Goal: Task Accomplishment & Management: Use online tool/utility

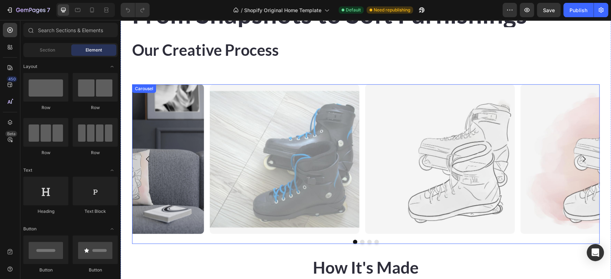
scroll to position [1301, 0]
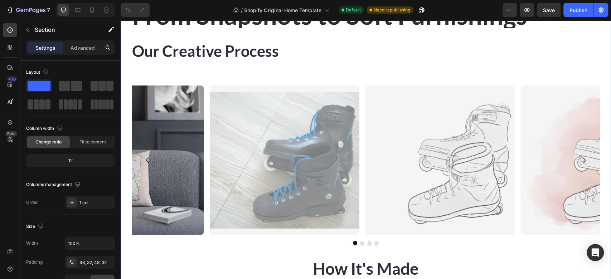
click at [126, 75] on div "From Snapshots to Soft Furnishings Heading Our Creative Process Text Block Row …" at bounding box center [366, 175] width 490 height 405
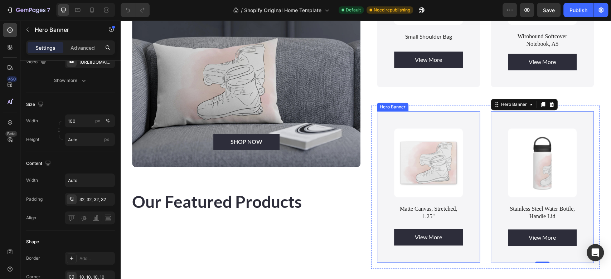
scroll to position [115, 0]
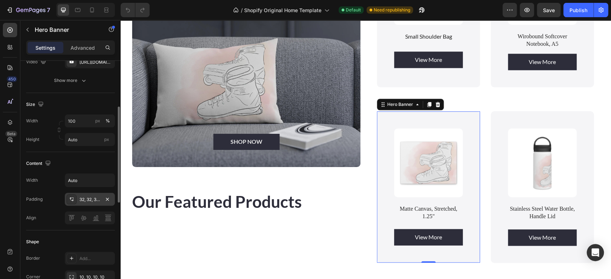
click at [71, 198] on icon at bounding box center [71, 199] width 2 height 3
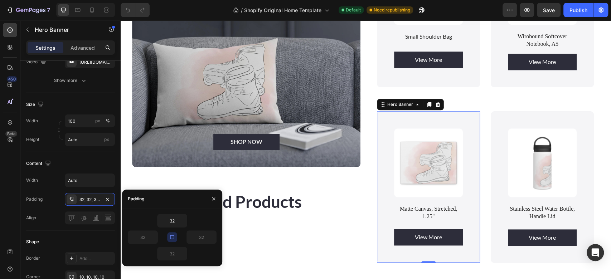
click at [172, 236] on icon "button" at bounding box center [172, 238] width 4 height 4
click at [172, 239] on icon "button" at bounding box center [172, 237] width 6 height 6
click at [174, 220] on input "32" at bounding box center [172, 220] width 29 height 13
click at [183, 222] on icon "button" at bounding box center [183, 221] width 6 height 6
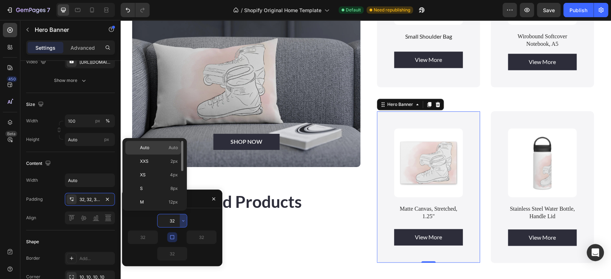
click at [156, 147] on p "Auto Auto" at bounding box center [159, 148] width 38 height 6
type input "Auto"
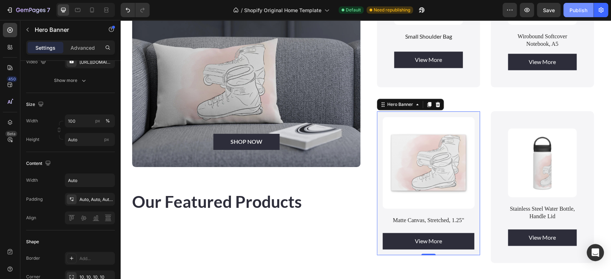
click at [581, 13] on div "Publish" at bounding box center [579, 10] width 18 height 8
